Goal: Information Seeking & Learning: Learn about a topic

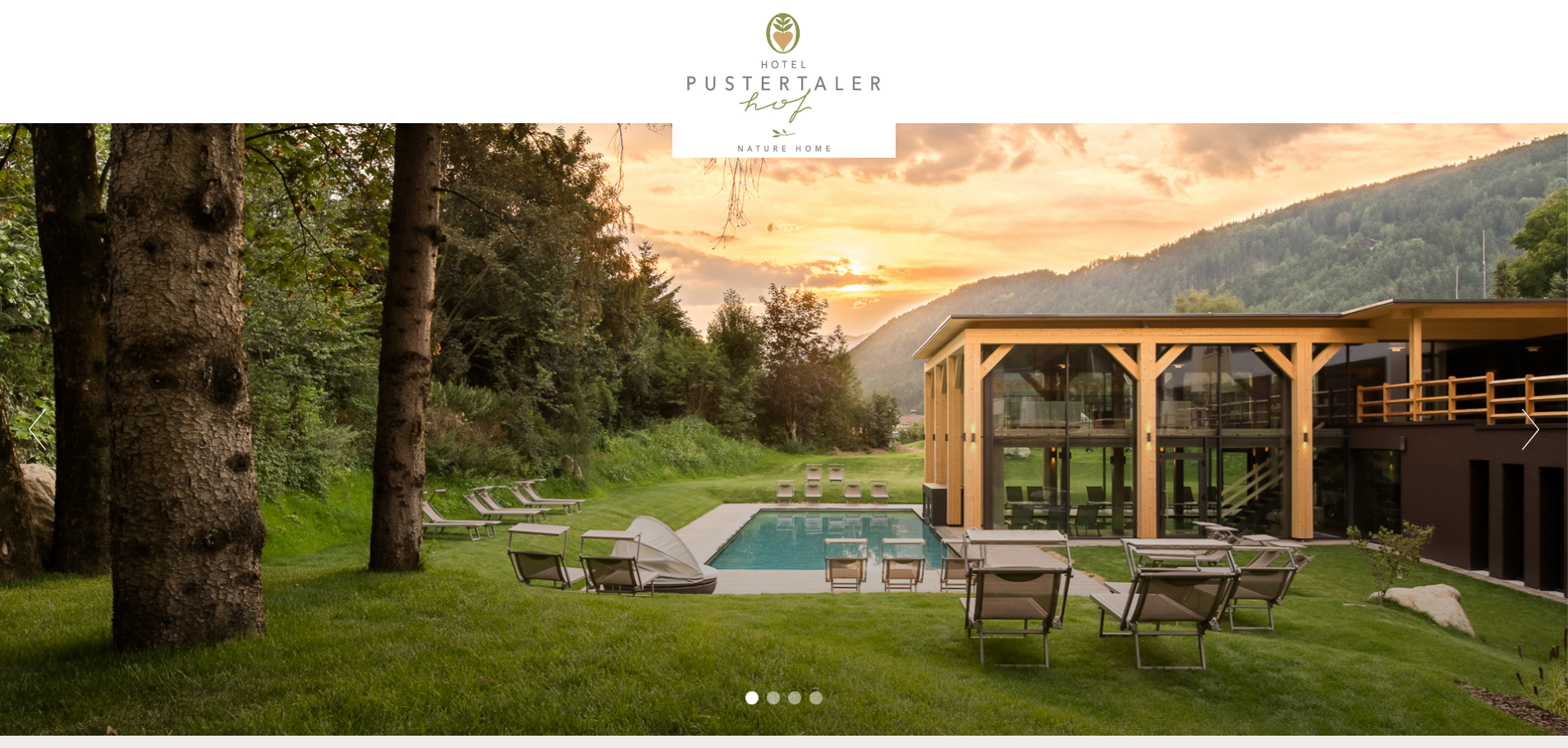
click at [1528, 433] on button "Next" at bounding box center [1531, 429] width 17 height 41
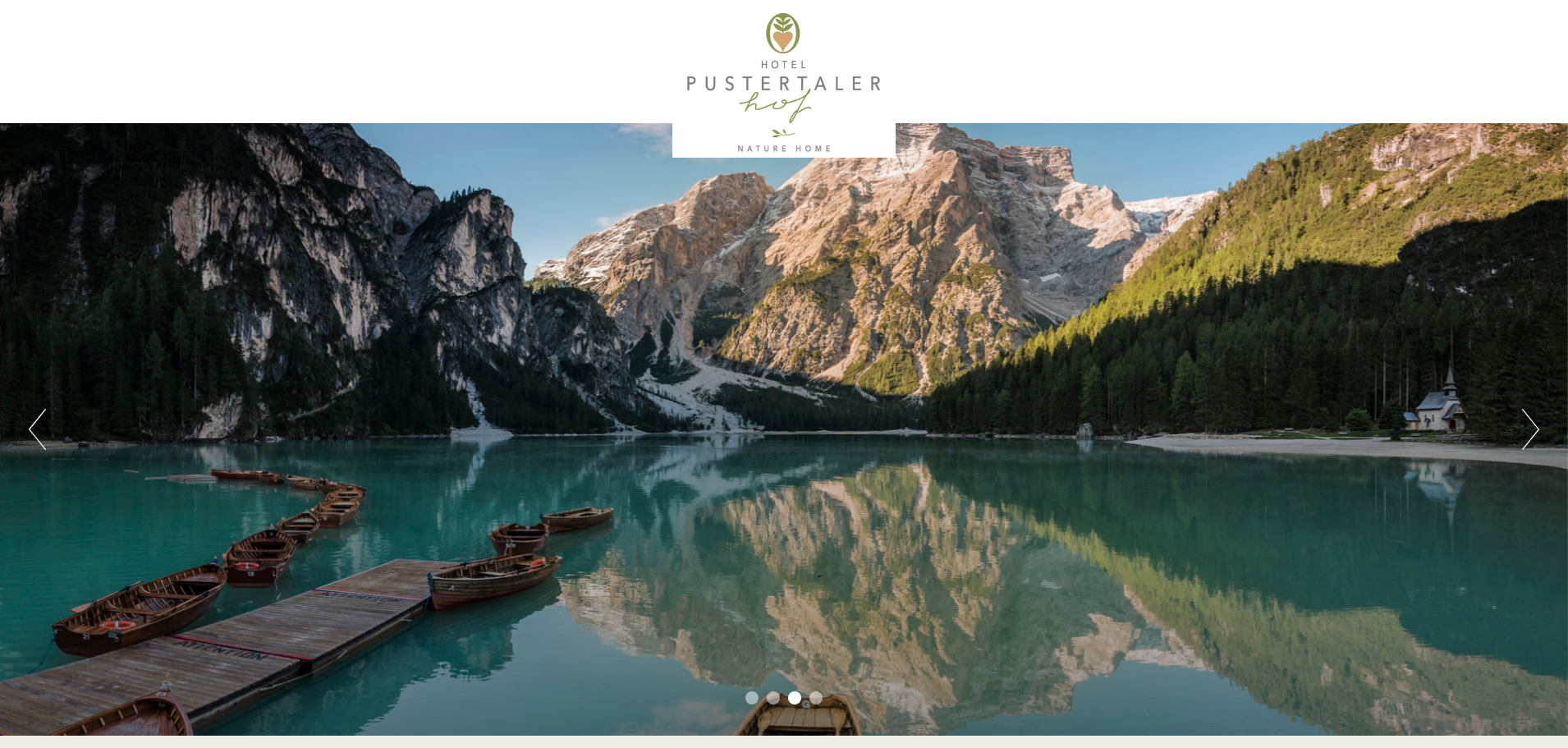
click at [1534, 419] on button "Next" at bounding box center [1531, 429] width 17 height 41
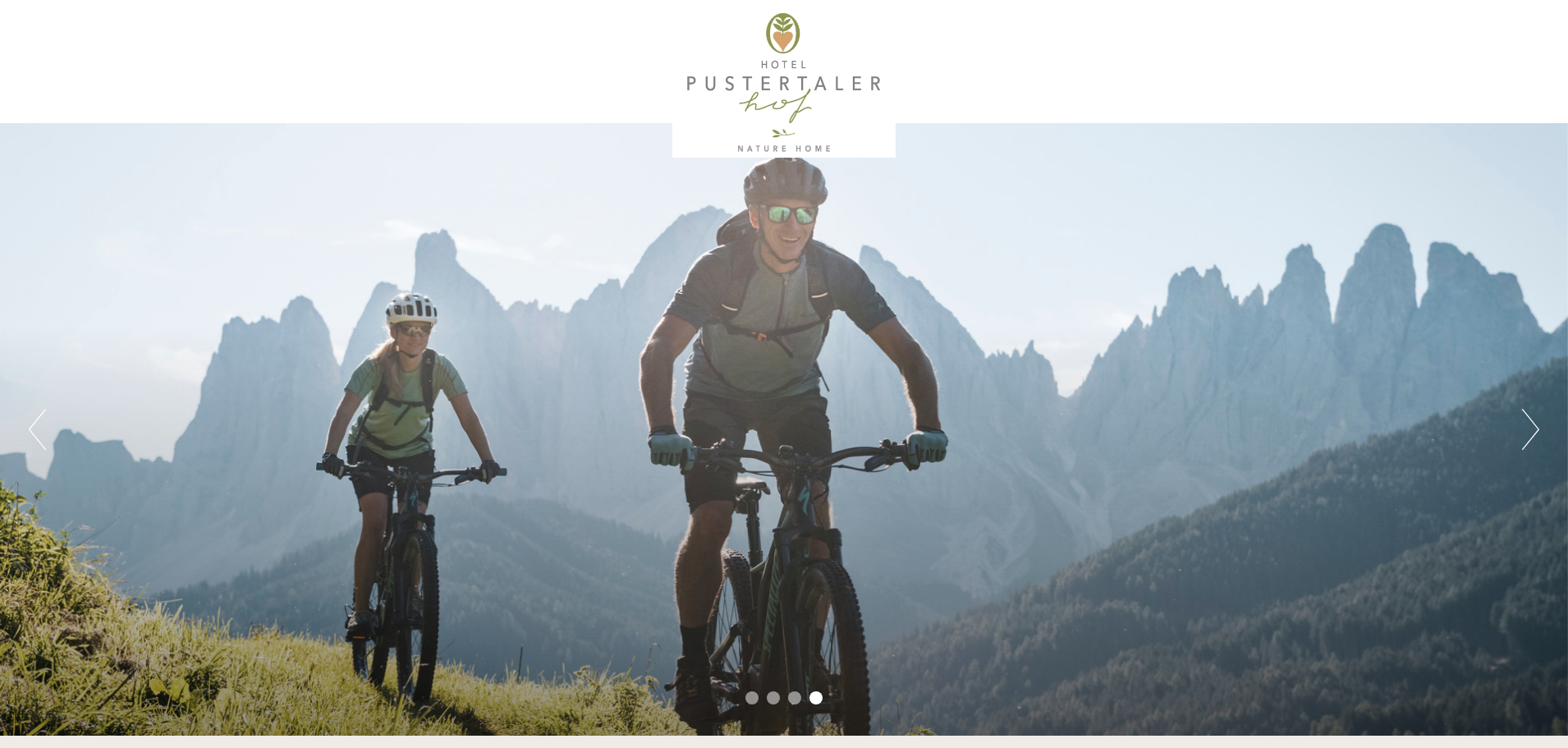
click at [1533, 419] on button "Next" at bounding box center [1531, 429] width 17 height 41
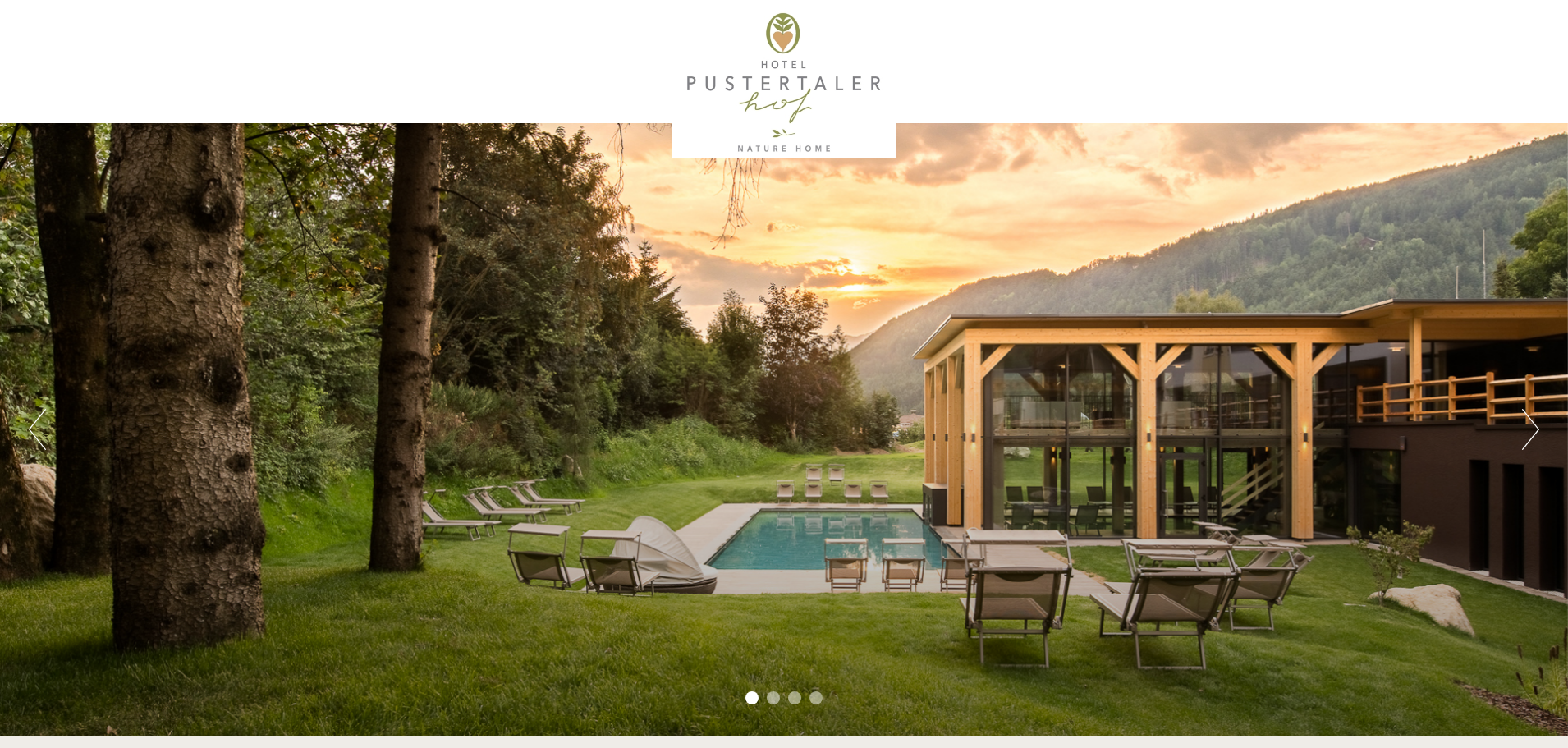
click at [1532, 419] on button "Next" at bounding box center [1531, 429] width 17 height 41
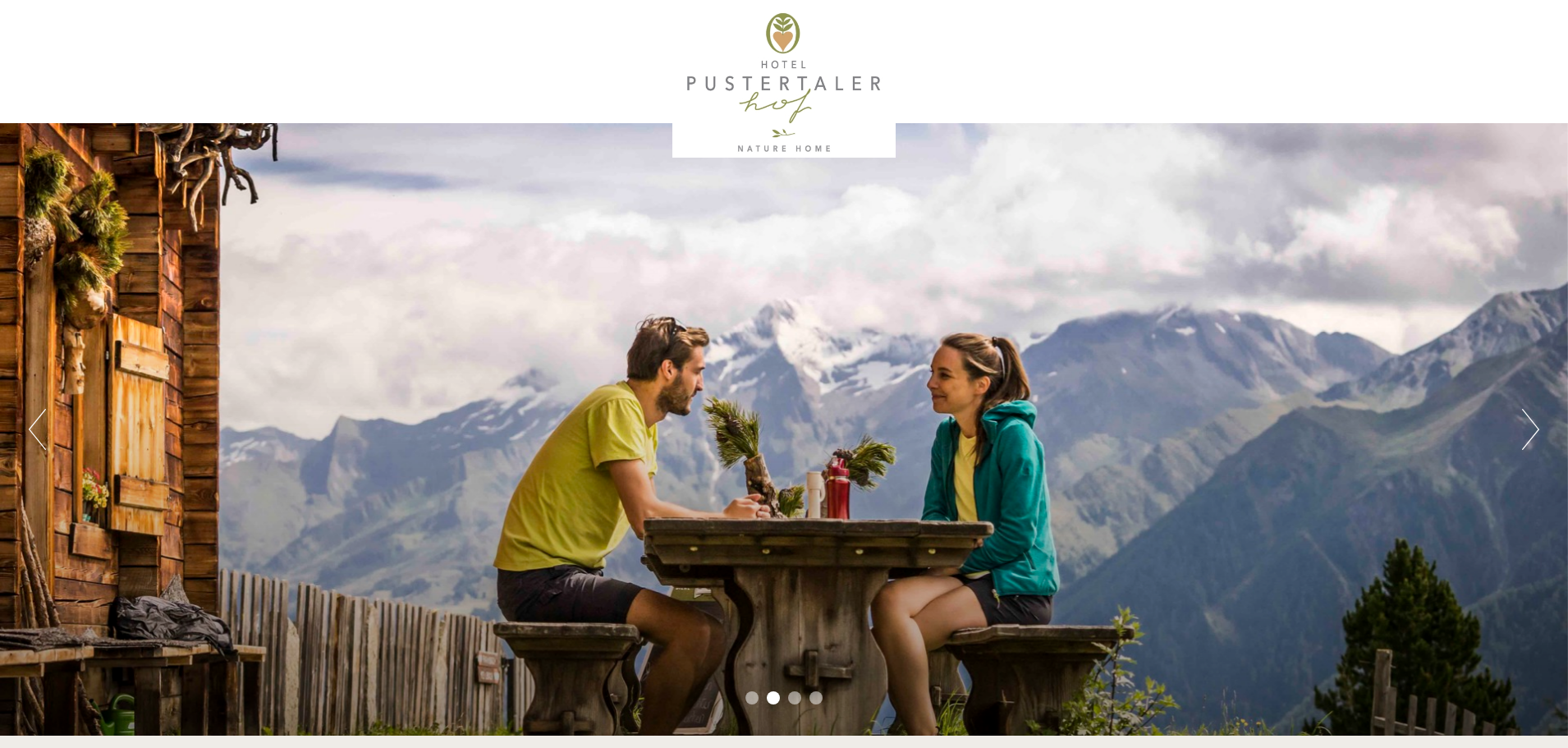
click at [1532, 419] on button "Next" at bounding box center [1531, 429] width 17 height 41
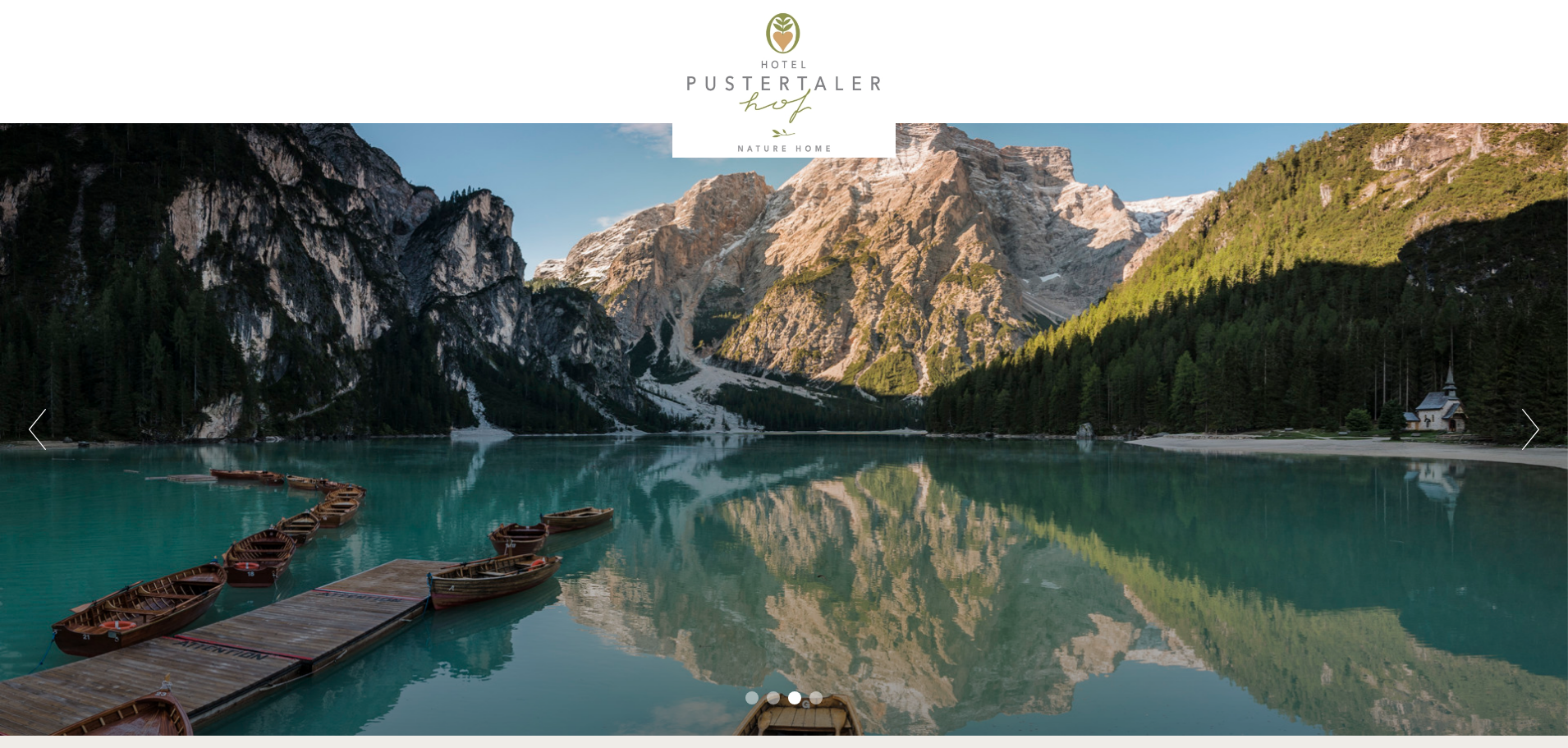
click at [1532, 419] on button "Next" at bounding box center [1531, 429] width 17 height 41
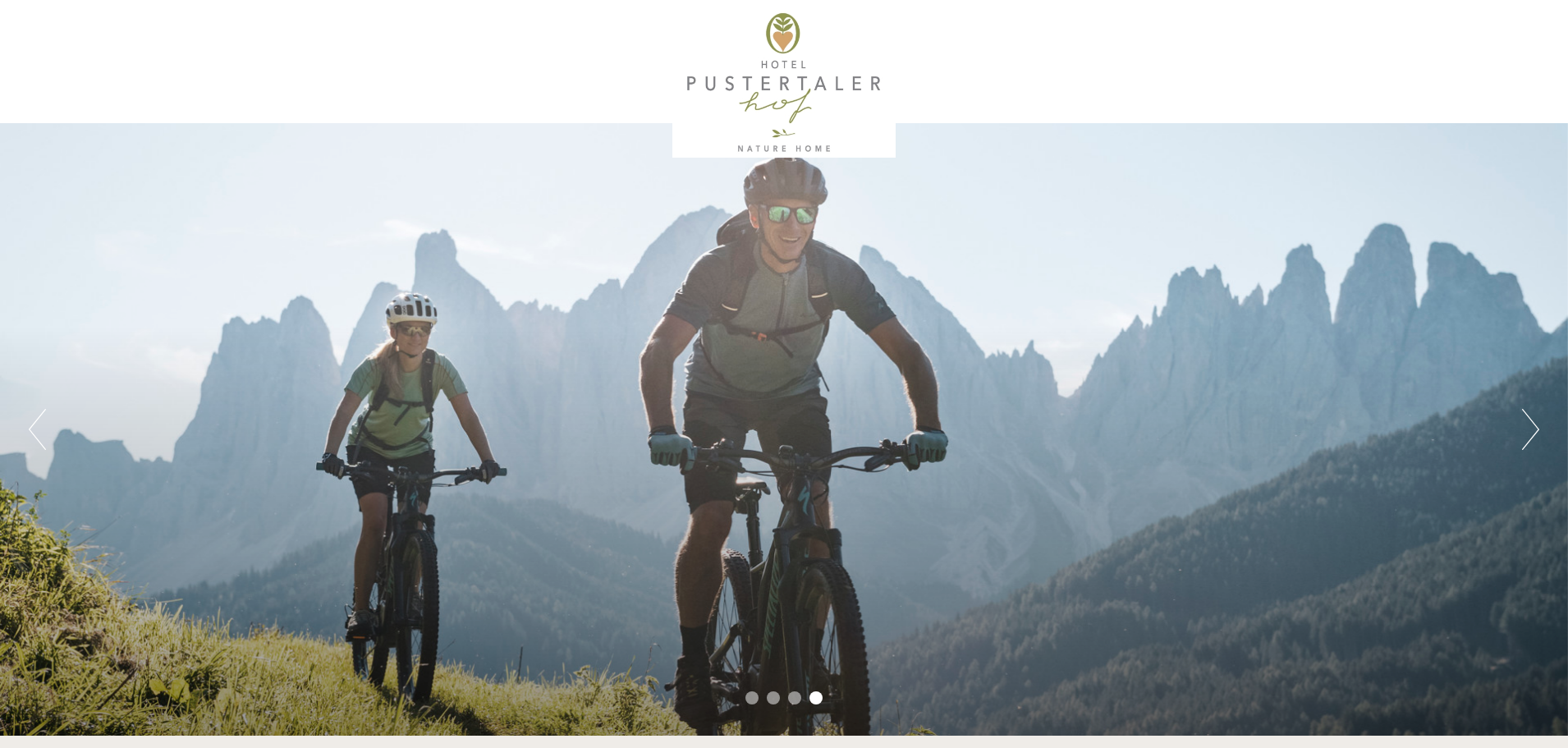
click at [1532, 419] on button "Next" at bounding box center [1531, 429] width 17 height 41
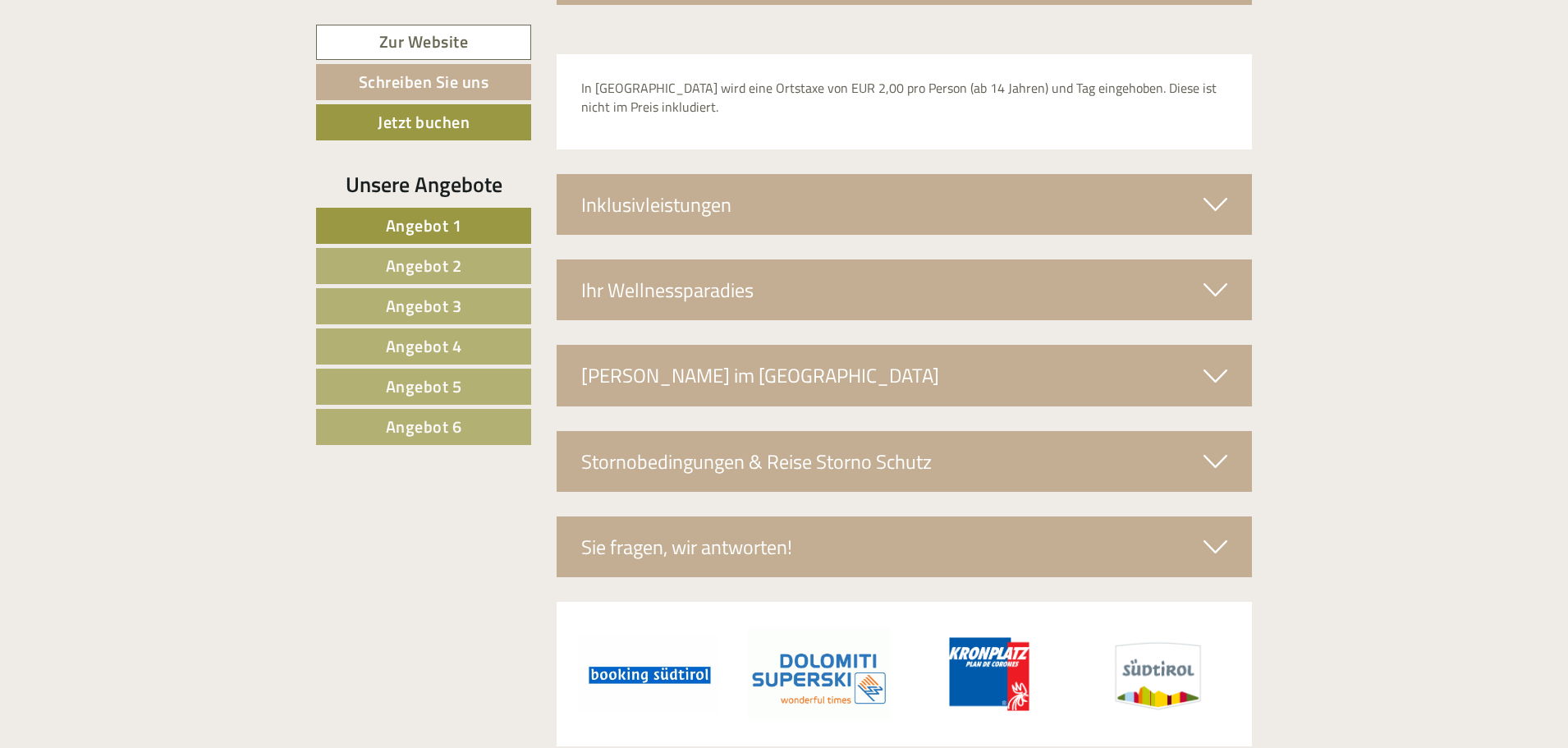
scroll to position [5764, 0]
click at [446, 435] on span "Angebot 6" at bounding box center [424, 426] width 76 height 26
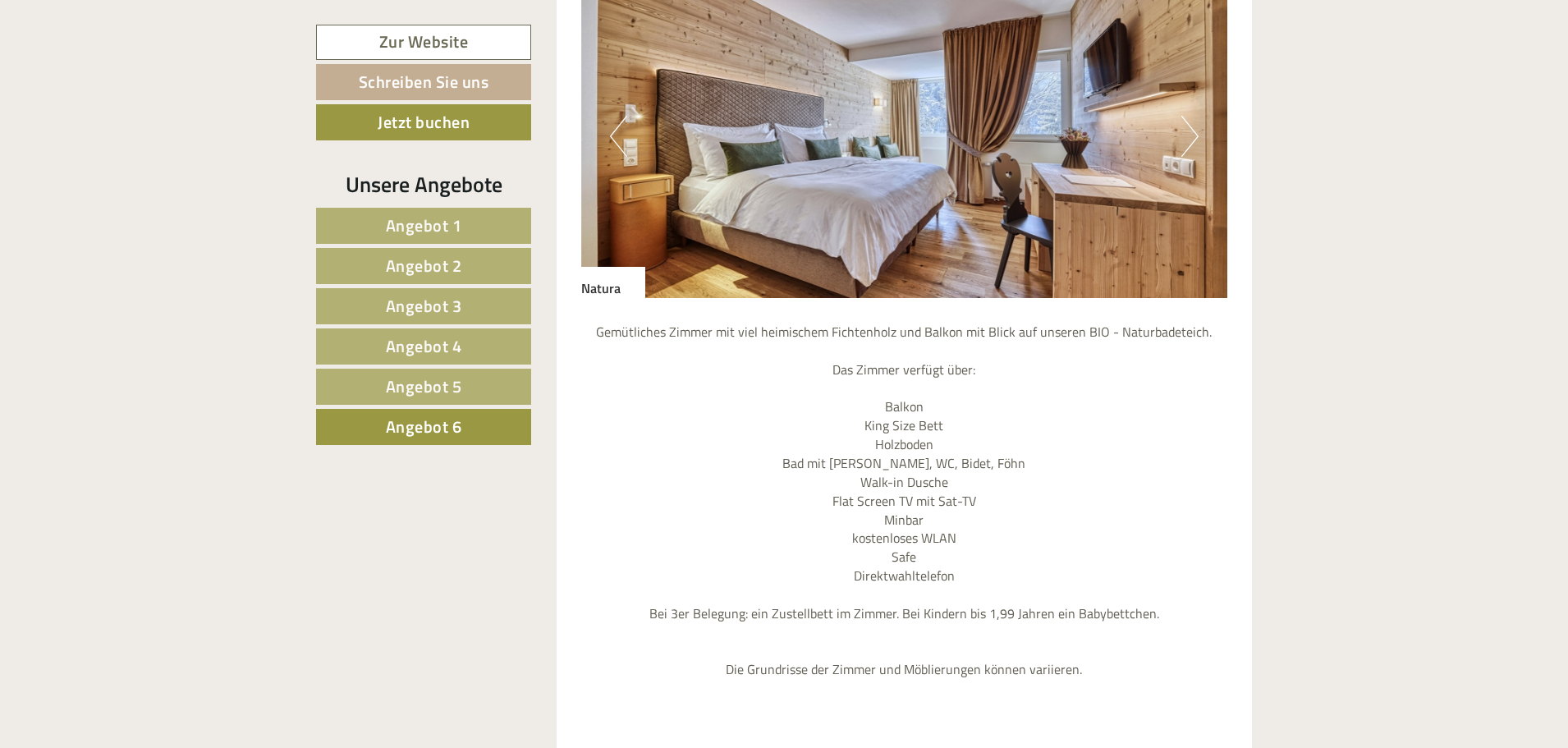
scroll to position [1395, 0]
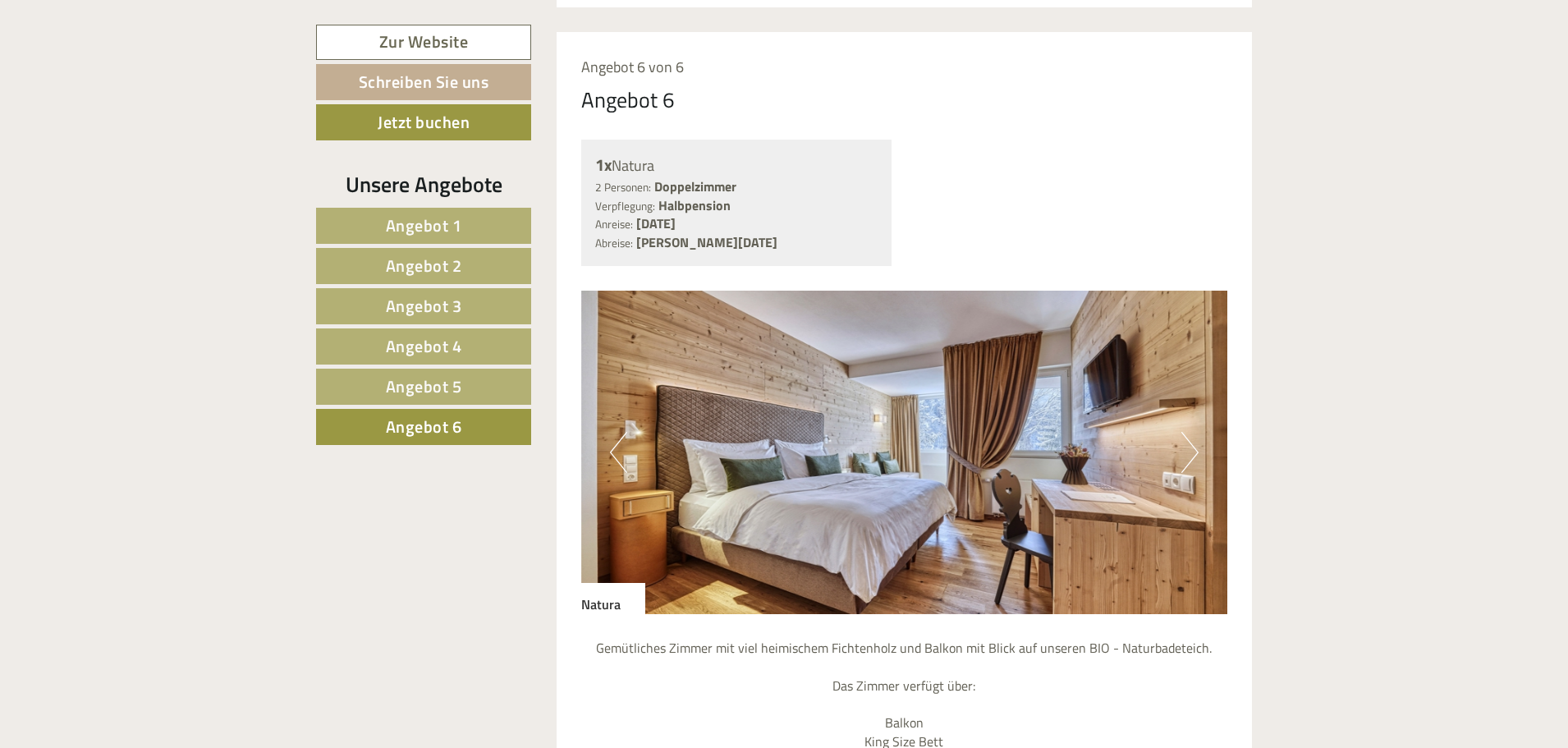
click at [1190, 432] on button "Next" at bounding box center [1190, 452] width 17 height 41
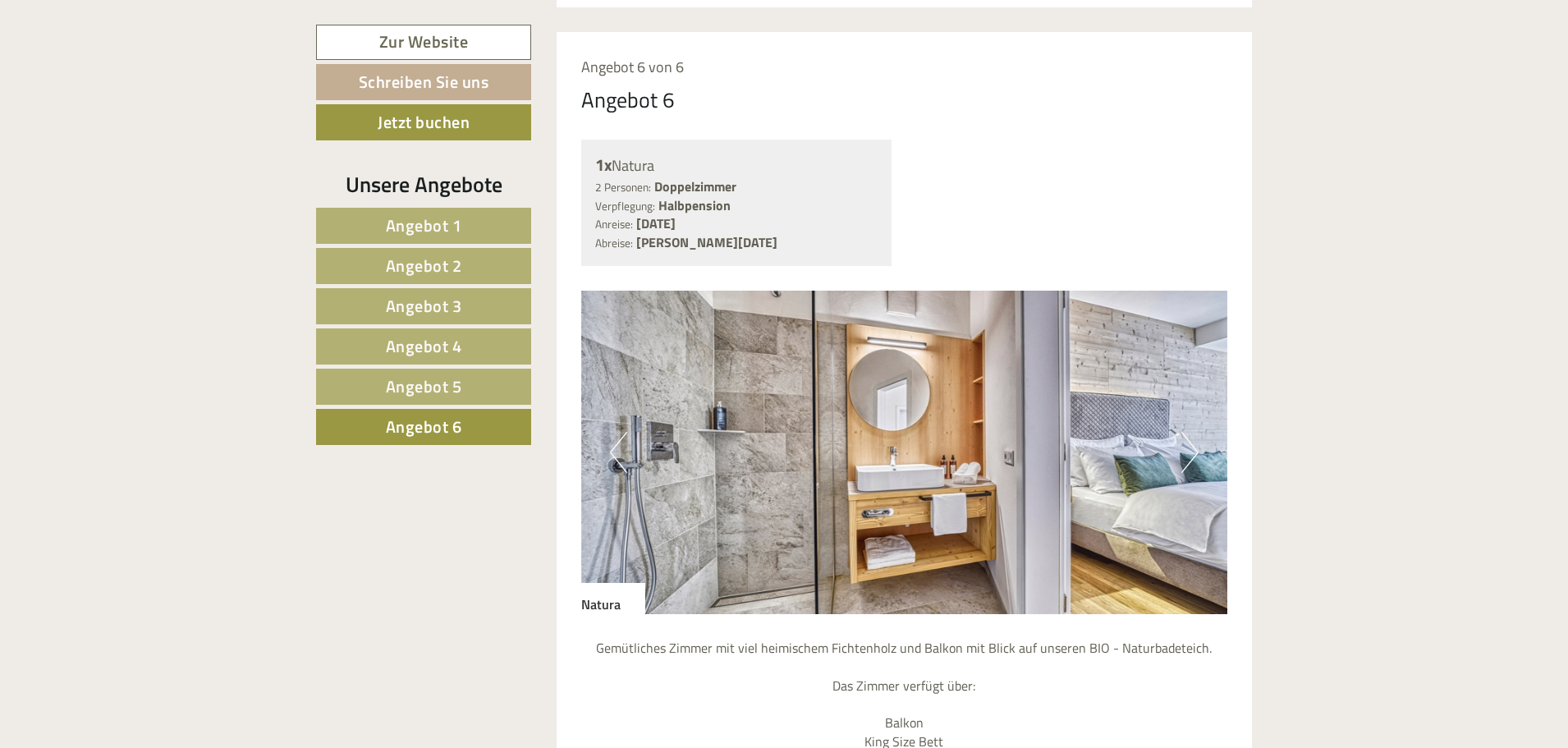
click at [1198, 413] on div "Previous Next" at bounding box center [905, 451] width 647 height 323
click at [1199, 413] on img at bounding box center [905, 451] width 647 height 323
click at [1194, 432] on button "Next" at bounding box center [1190, 452] width 17 height 41
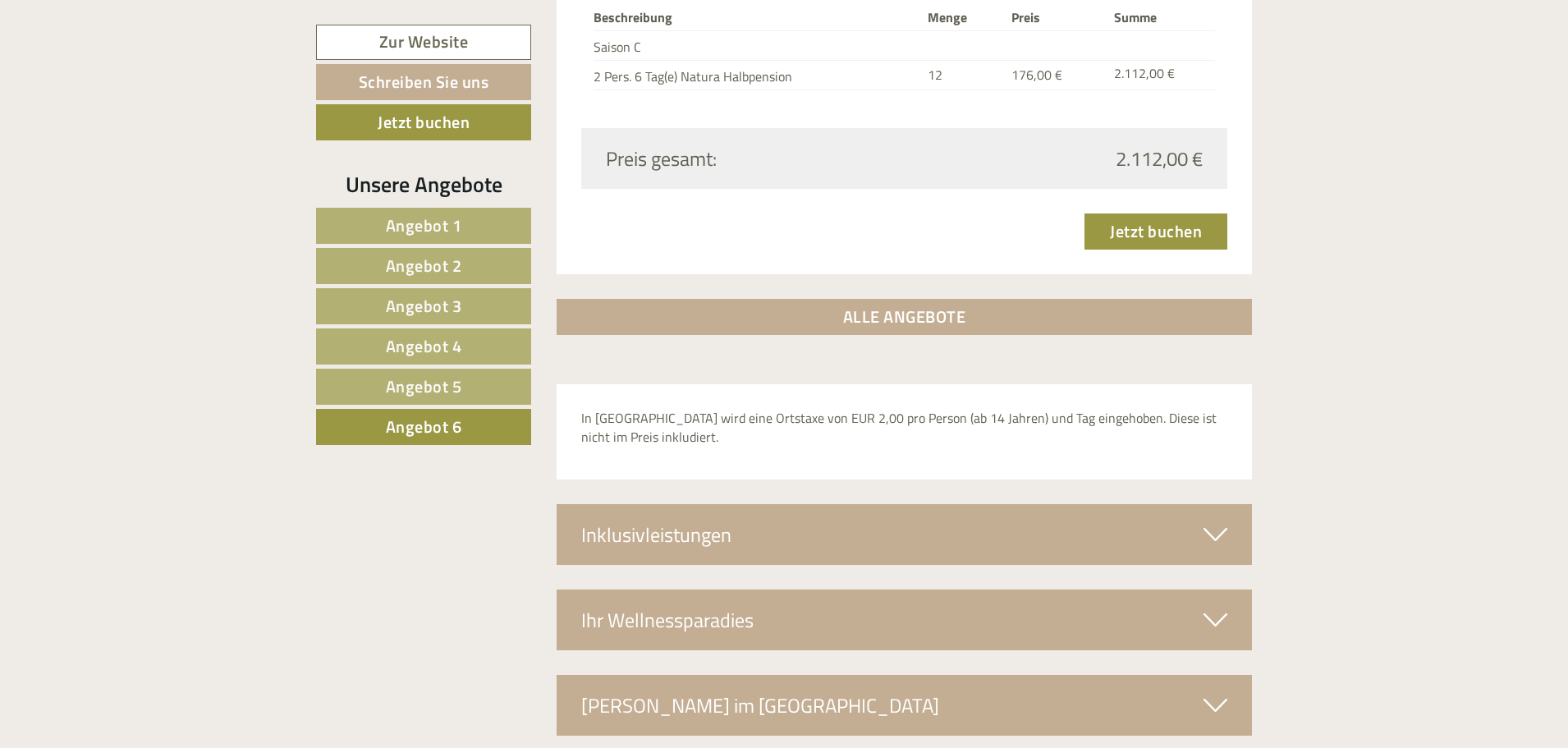
scroll to position [2544, 0]
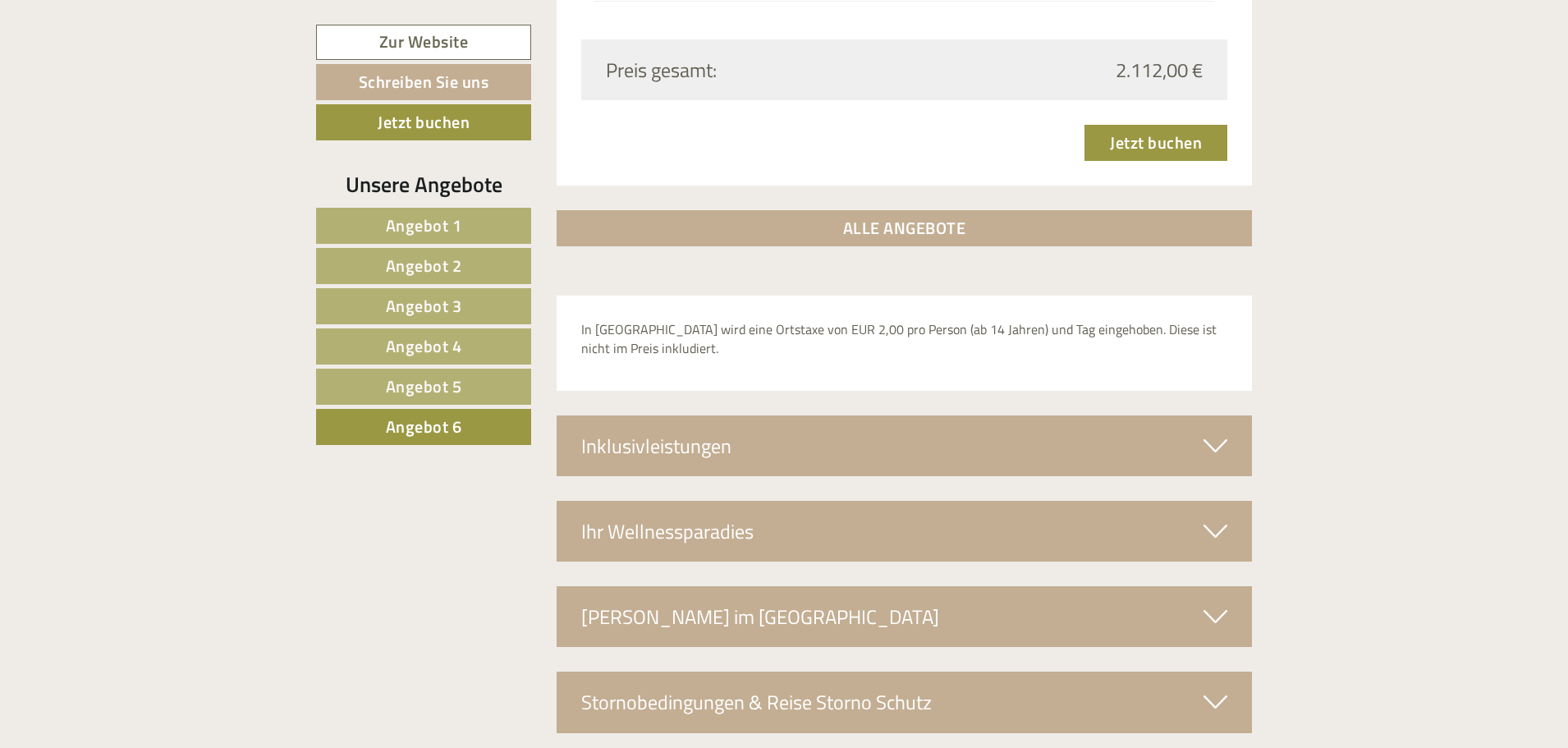
click at [1221, 517] on icon at bounding box center [1216, 531] width 24 height 28
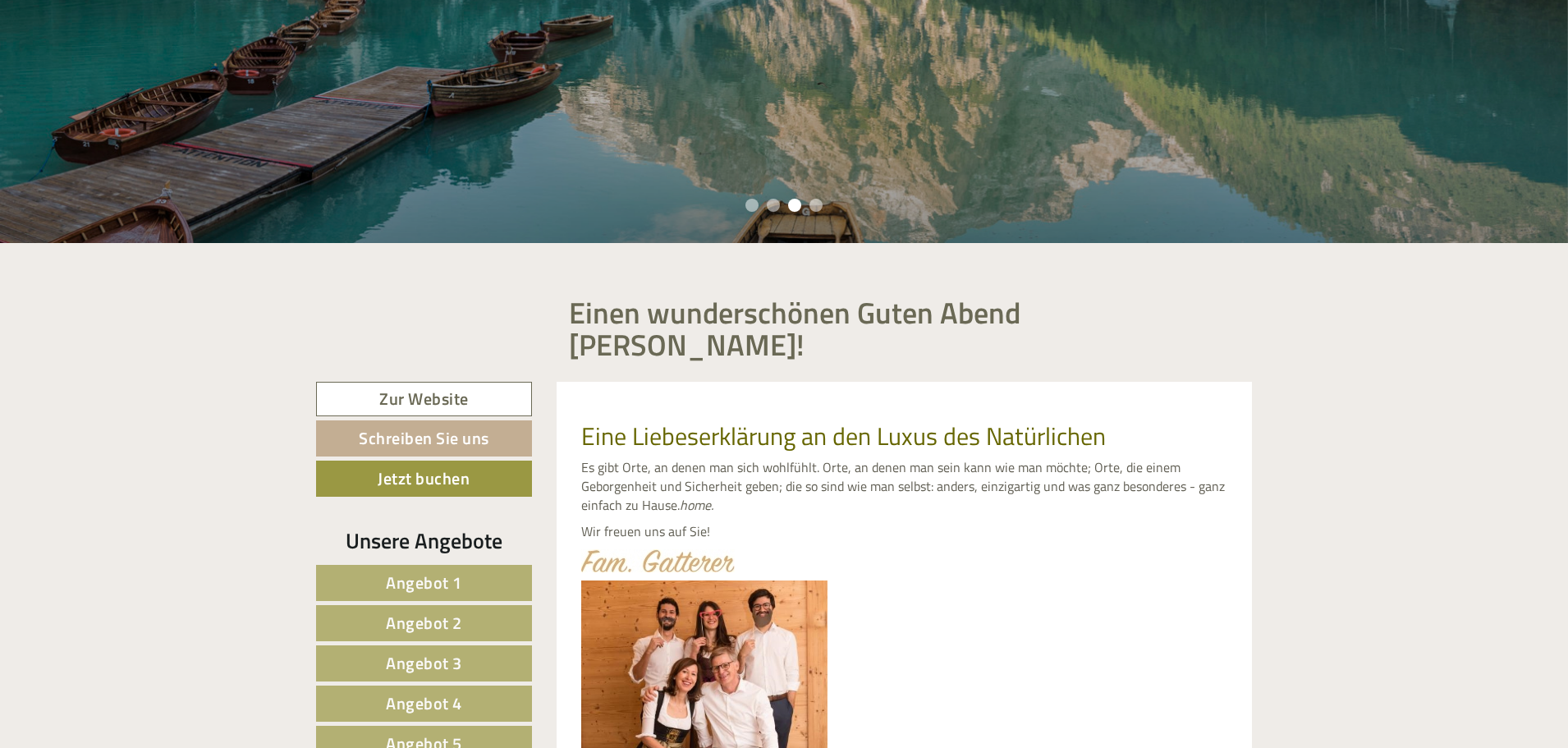
scroll to position [0, 0]
